Goal: Share content

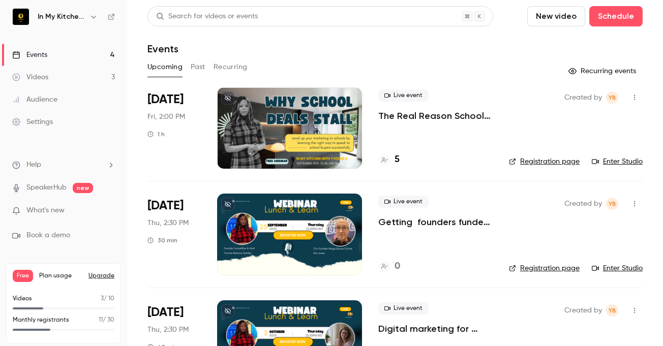
click at [389, 162] on div at bounding box center [384, 160] width 12 height 12
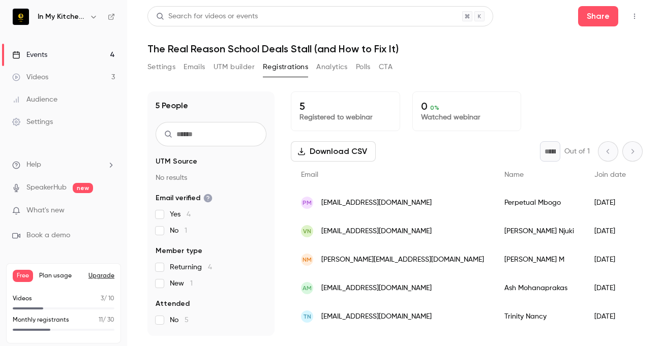
scroll to position [3, 0]
click at [28, 275] on span "Free" at bounding box center [23, 276] width 20 height 12
click at [166, 345] on main "Search for videos or events Share The Real Reason School Deals Stall (and How t…" at bounding box center [395, 173] width 536 height 346
click at [55, 59] on link "Events 4" at bounding box center [63, 55] width 127 height 22
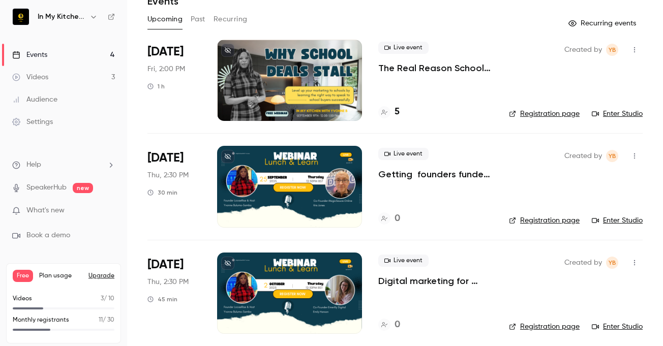
scroll to position [49, 0]
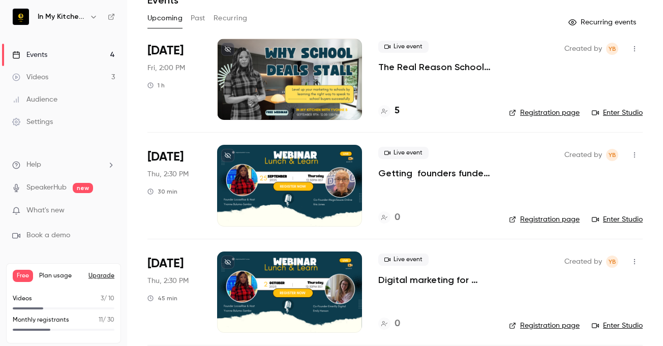
click at [411, 282] on p "Digital marketing for brands" at bounding box center [435, 280] width 114 height 12
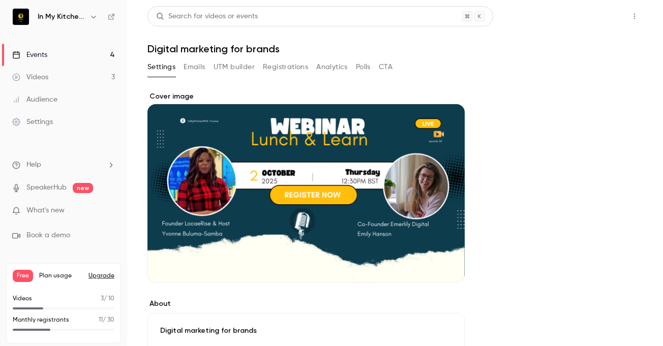
click at [589, 19] on button "Share" at bounding box center [598, 16] width 40 height 20
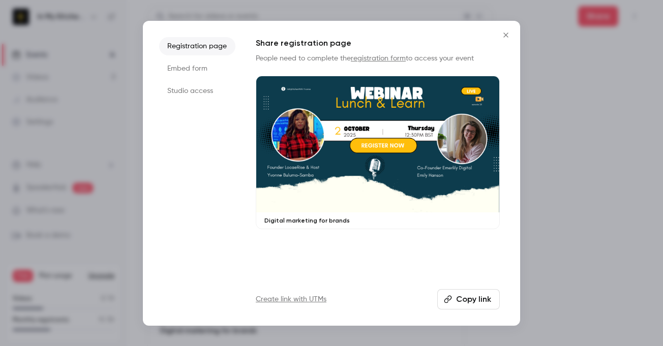
click at [461, 300] on button "Copy link" at bounding box center [469, 299] width 63 height 20
